Goal: Information Seeking & Learning: Learn about a topic

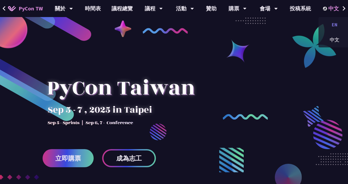
click at [334, 26] on div "EN" at bounding box center [334, 24] width 32 height 12
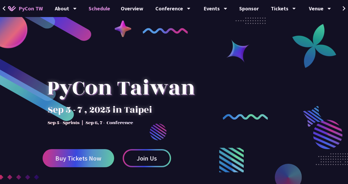
click at [107, 8] on link "Schedule" at bounding box center [99, 8] width 32 height 17
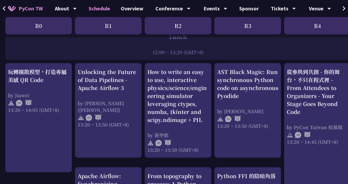
scroll to position [435, 0]
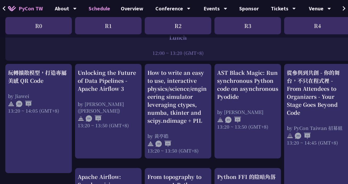
drag, startPoint x: 40, startPoint y: 63, endPoint x: 129, endPoint y: 53, distance: 89.9
click at [0, 0] on div "PyCon TW About PyCon Taiwan History Community Code of Conduct Schedule Overview…" at bounding box center [282, 155] width 565 height 1181
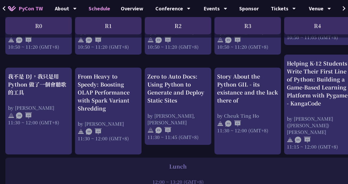
scroll to position [290, 0]
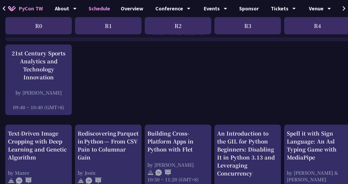
scroll to position [0, 0]
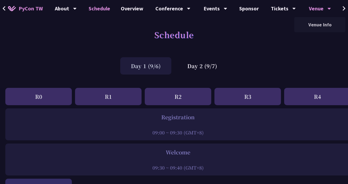
click at [320, 7] on div "Venue" at bounding box center [320, 8] width 22 height 17
click at [315, 24] on link "Venue Info" at bounding box center [319, 24] width 51 height 12
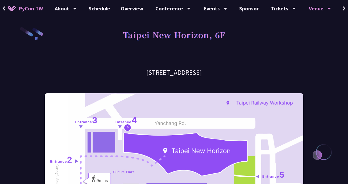
copy h3 "No. 88, Yanchang Rd, Xinyi District, Taipei City"
drag, startPoint x: 104, startPoint y: 74, endPoint x: 230, endPoint y: 72, distance: 126.3
click at [230, 72] on h3 "6F, No. 88, Yanchang Rd, Xinyi District, Taipei City, Taiwan" at bounding box center [174, 72] width 258 height 9
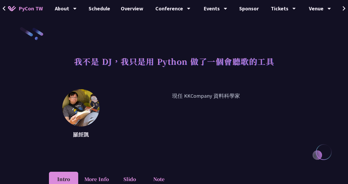
scroll to position [117, 0]
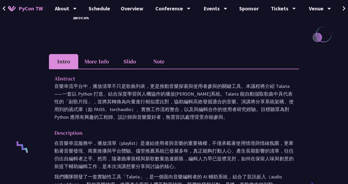
drag, startPoint x: 56, startPoint y: 77, endPoint x: 100, endPoint y: 138, distance: 75.2
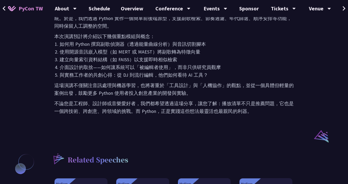
scroll to position [319, 0]
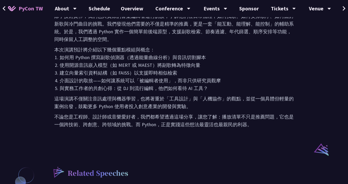
click at [254, 124] on p "不論您是工程師、設計師或音樂愛好者，我們都希望透過這場分享，讓您了解：播放清單不只是推薦問題，它也是一個跨技術、跨創意、跨領域的挑戰。而 Python，正是實…" at bounding box center [173, 120] width 239 height 15
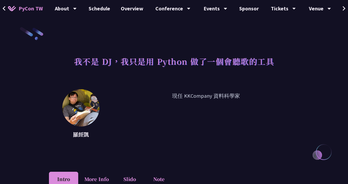
scroll to position [10, 0]
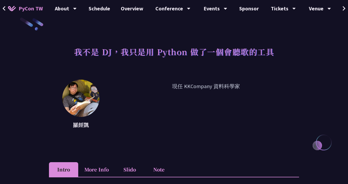
click at [184, 86] on p "現任 KKCompany 資料科學家" at bounding box center [206, 106] width 186 height 48
copy div "現任 KKCompany 資料科學家"
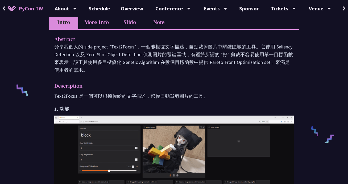
scroll to position [182, 0]
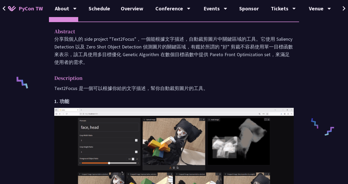
drag, startPoint x: 54, startPoint y: 31, endPoint x: 223, endPoint y: 102, distance: 182.6
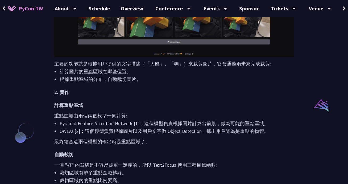
scroll to position [372, 0]
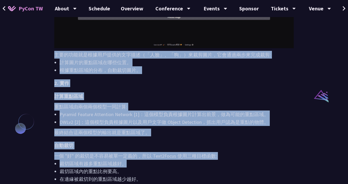
drag, startPoint x: 54, startPoint y: 54, endPoint x: 135, endPoint y: 166, distance: 138.2
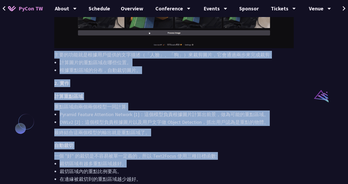
click at [135, 166] on div "Text2Focus 是一個可以根據你給的文字描述，幫你自動裁剪圖片的工具。 1. 功能 主要的功能就是根據用戶提供的文字描述（「人臉」、「狗」）來裁剪圖片，…" at bounding box center [173, 73] width 239 height 359
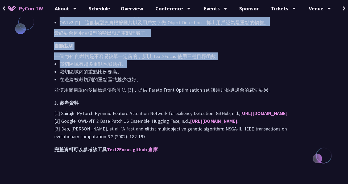
scroll to position [526, 0]
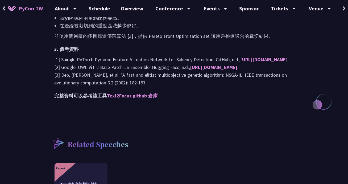
click at [92, 48] on h2 "3. 參考資料" at bounding box center [173, 49] width 239 height 8
